Goal: Transaction & Acquisition: Subscribe to service/newsletter

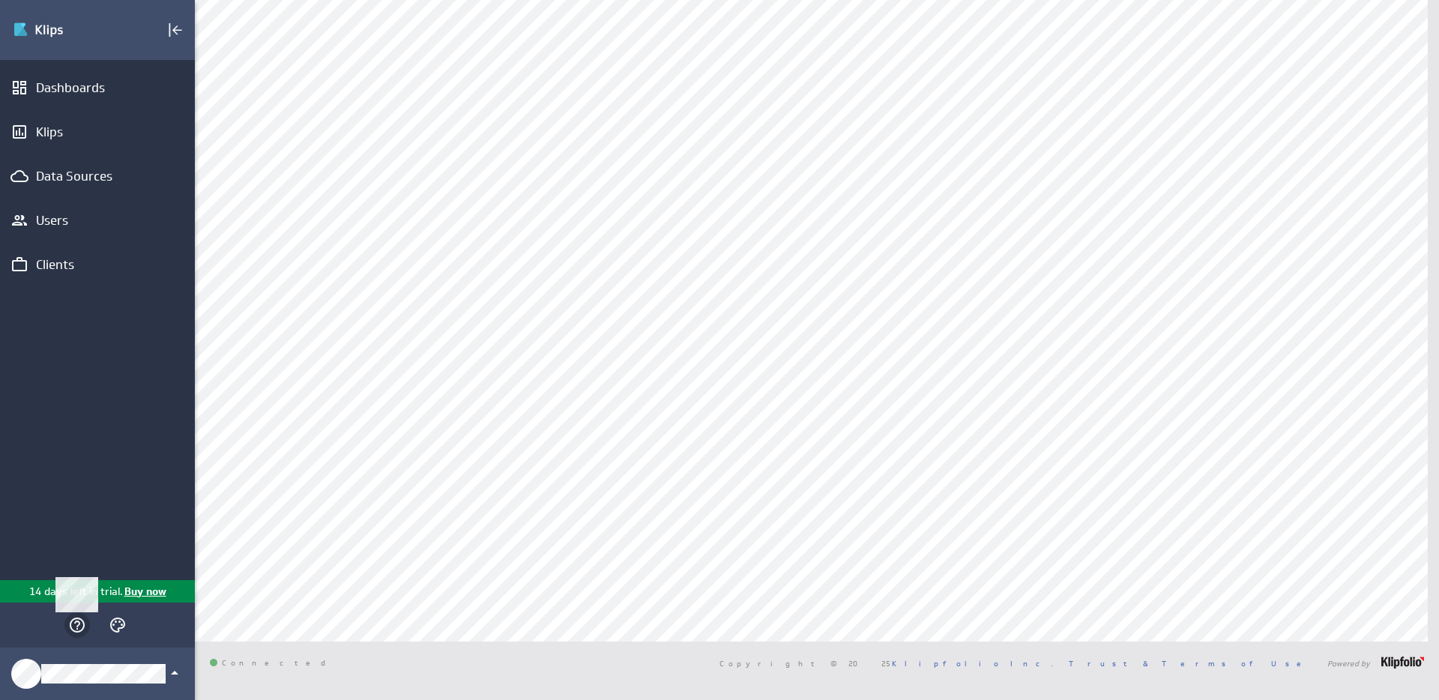
click at [76, 624] on icon "Main Menu" at bounding box center [77, 625] width 18 height 18
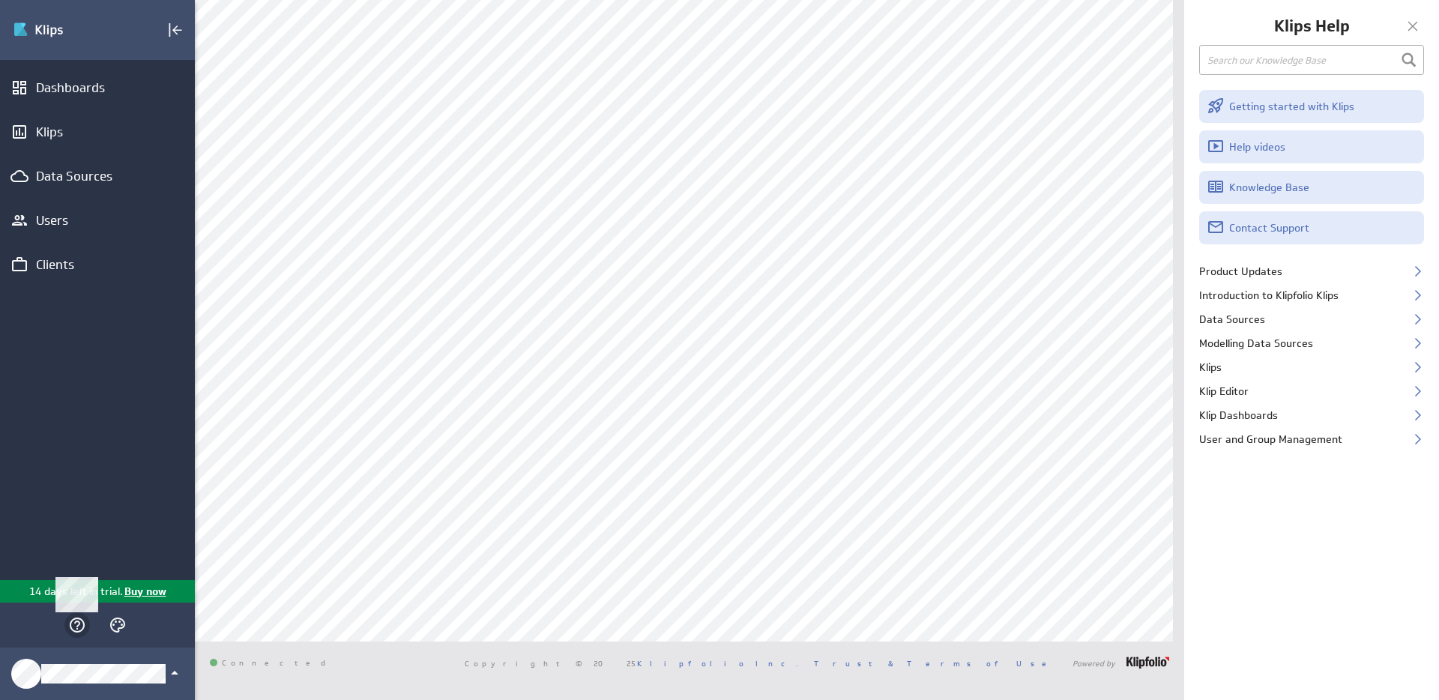
click at [76, 624] on icon "Main Menu" at bounding box center [77, 625] width 18 height 18
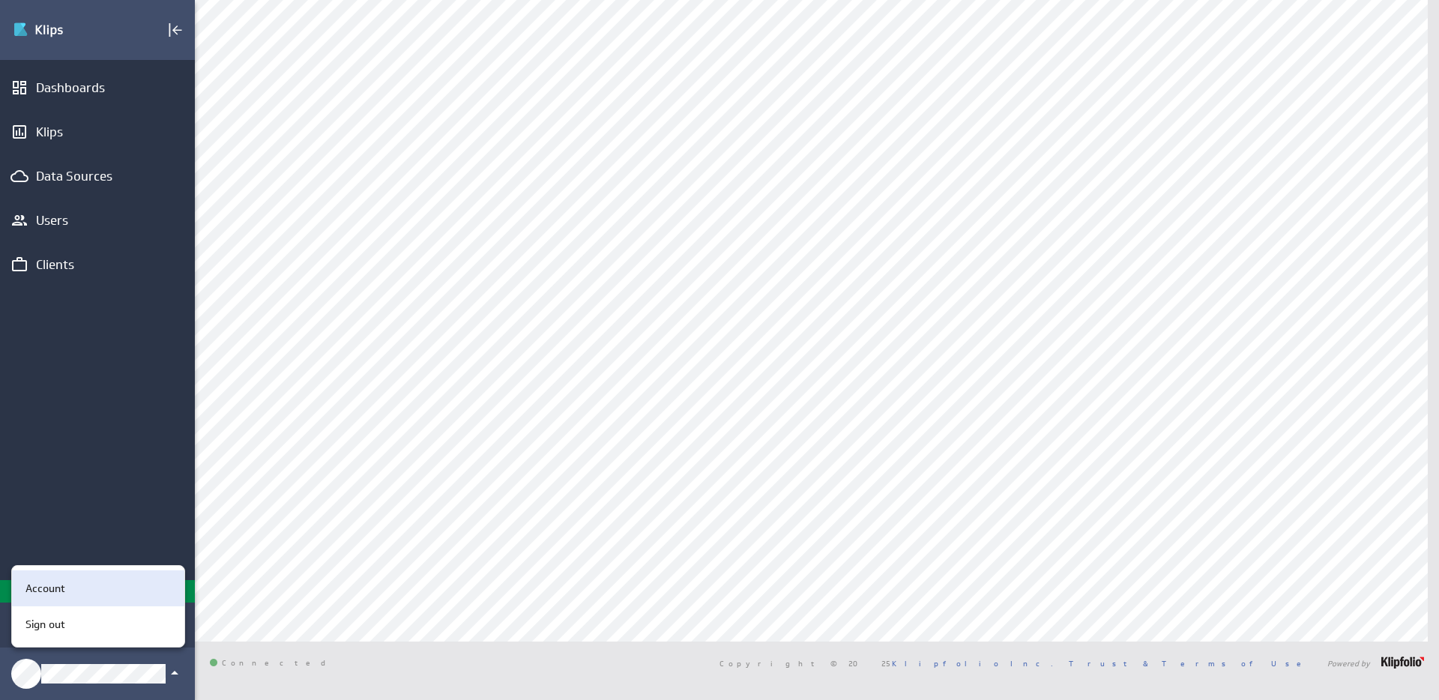
click at [67, 598] on div "Account" at bounding box center [98, 588] width 172 height 36
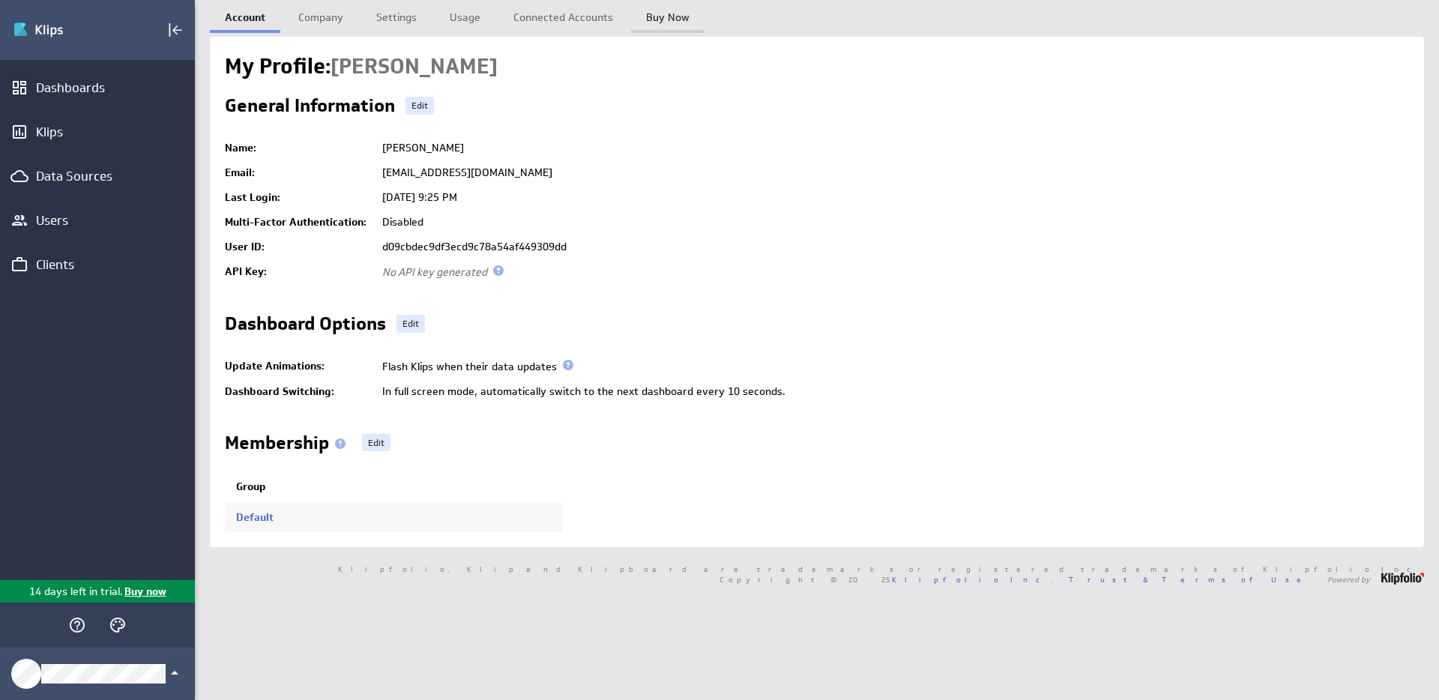
click at [653, 14] on link "Buy Now" at bounding box center [667, 15] width 73 height 30
